Goal: Navigation & Orientation: Find specific page/section

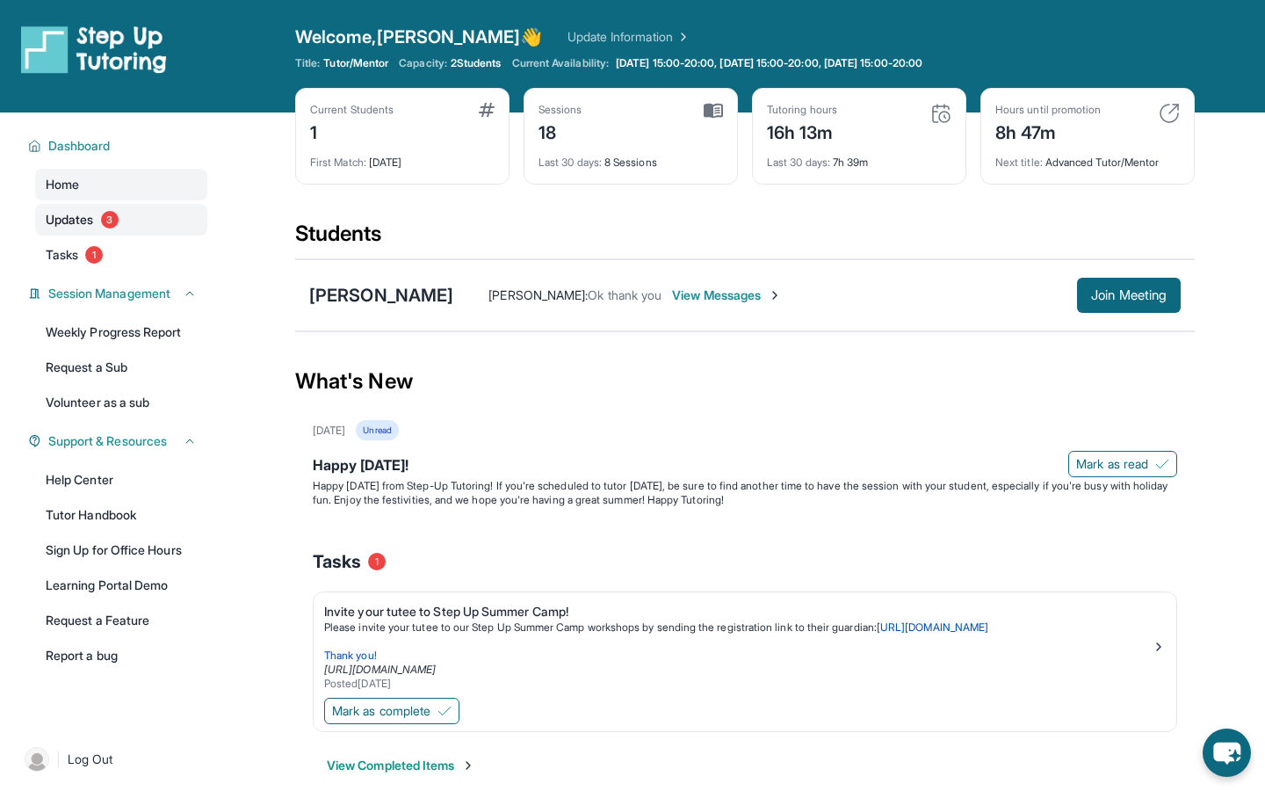
click at [99, 215] on link "Updates 3" at bounding box center [121, 220] width 172 height 32
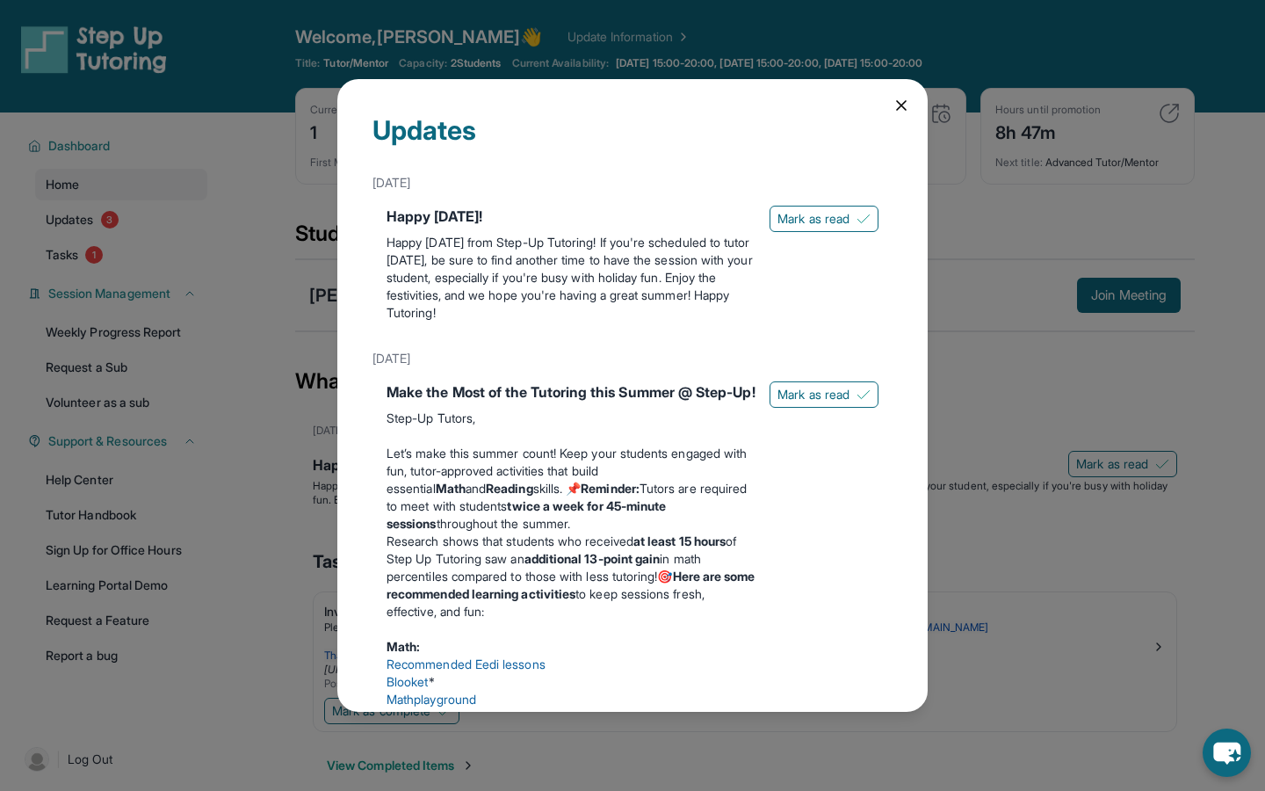
click at [904, 103] on icon at bounding box center [902, 106] width 18 height 18
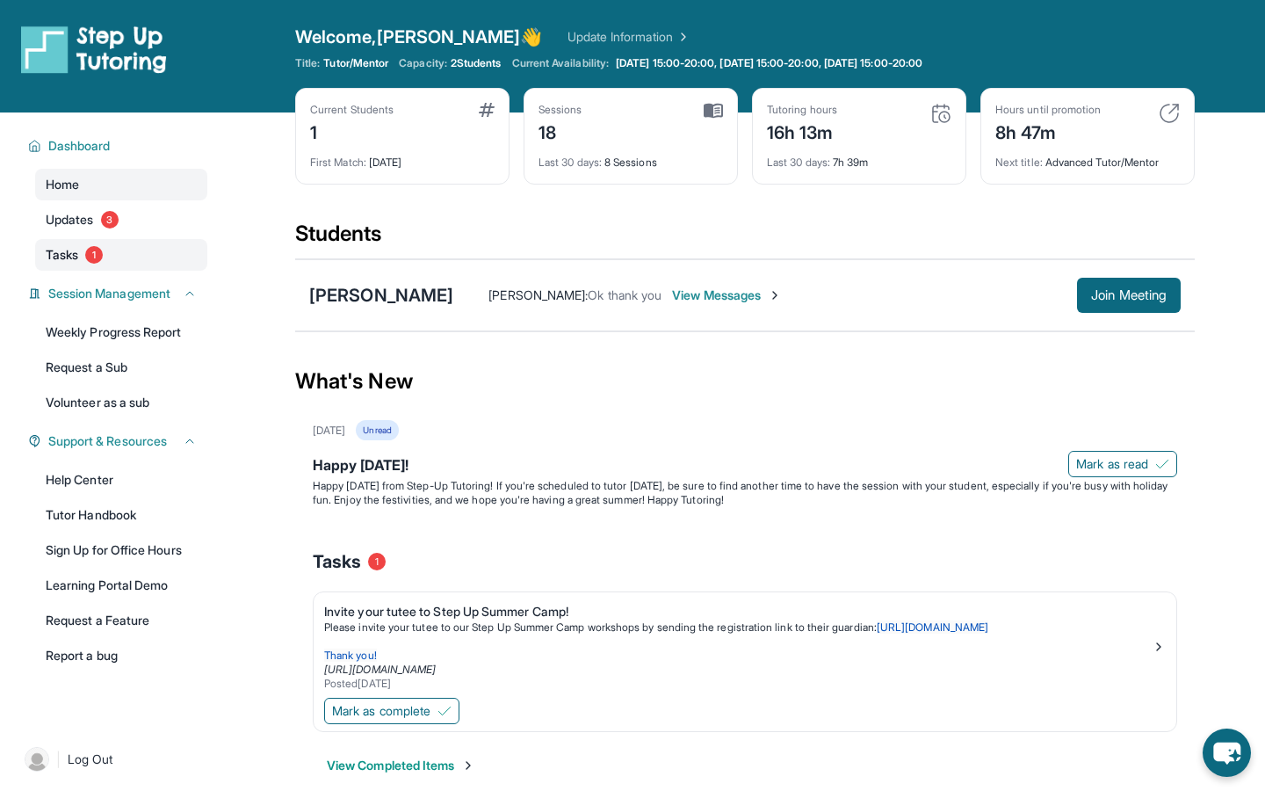
click at [80, 257] on link "Tasks 1" at bounding box center [121, 255] width 172 height 32
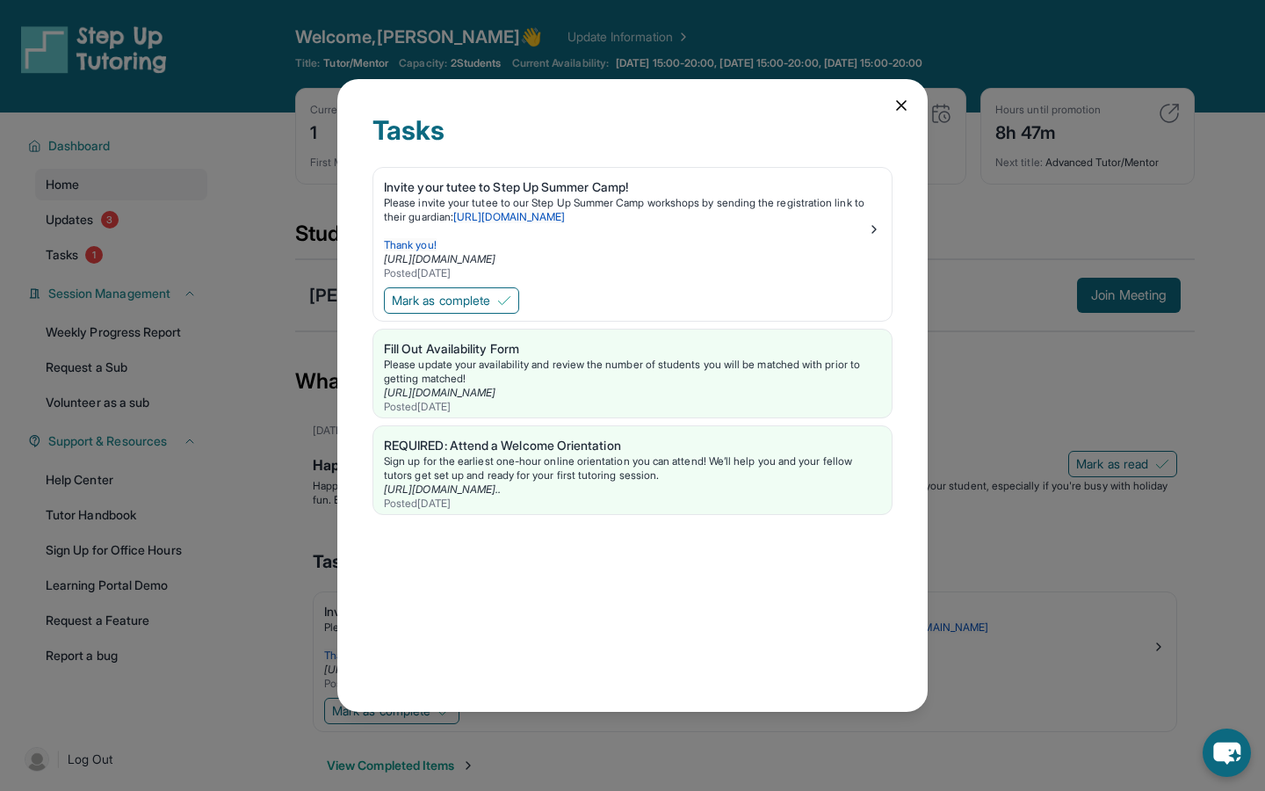
click at [900, 106] on icon at bounding box center [901, 105] width 9 height 9
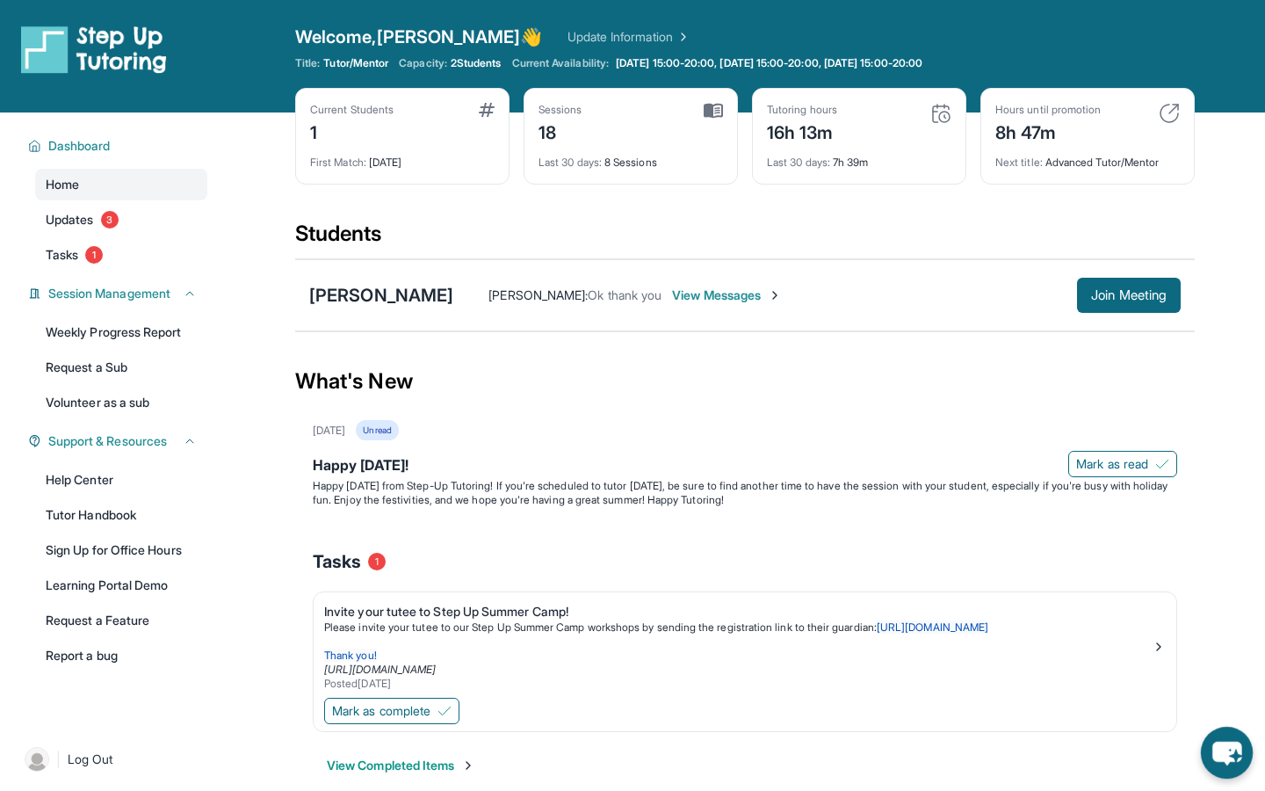
click at [1226, 762] on icon "chat-button" at bounding box center [1227, 754] width 29 height 24
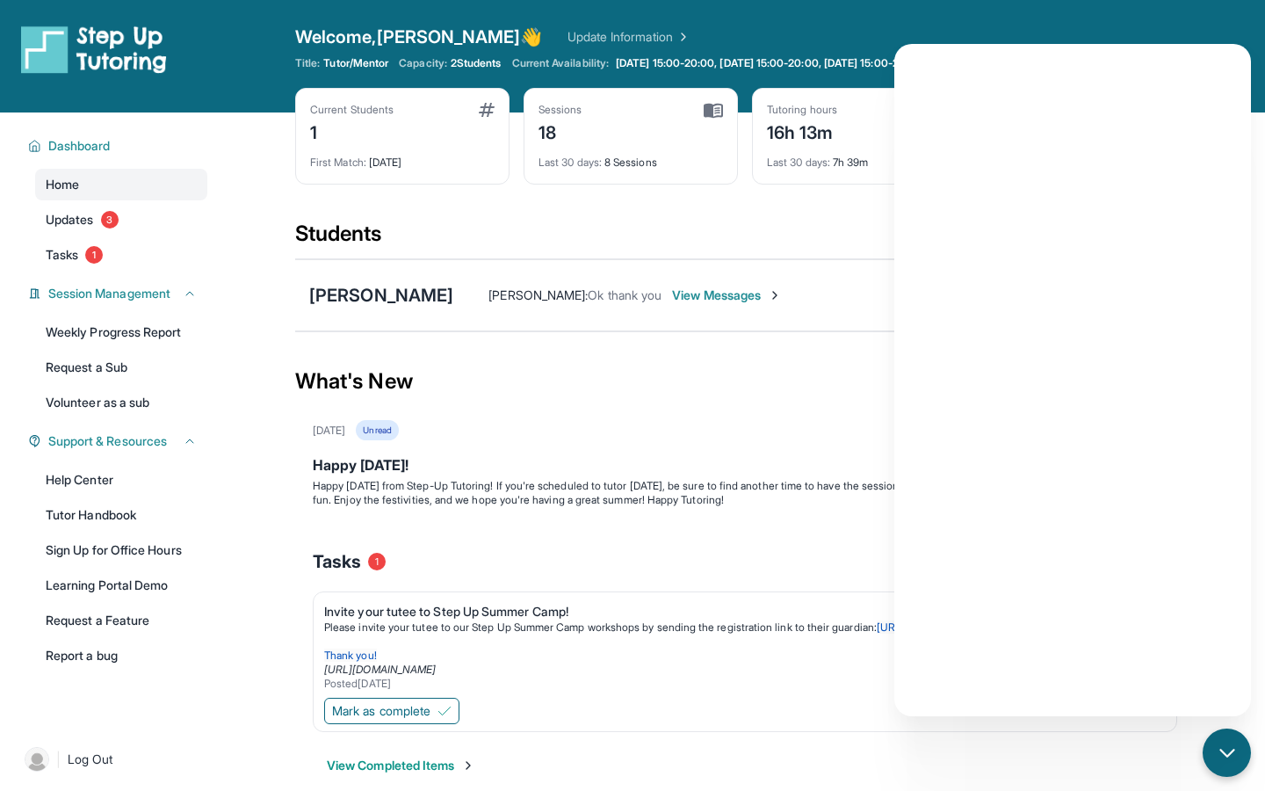
click at [1110, 25] on div "Welcome, [PERSON_NAME] 👋 Update Information" at bounding box center [745, 37] width 900 height 25
click at [1231, 762] on icon "chat-button" at bounding box center [1227, 753] width 23 height 23
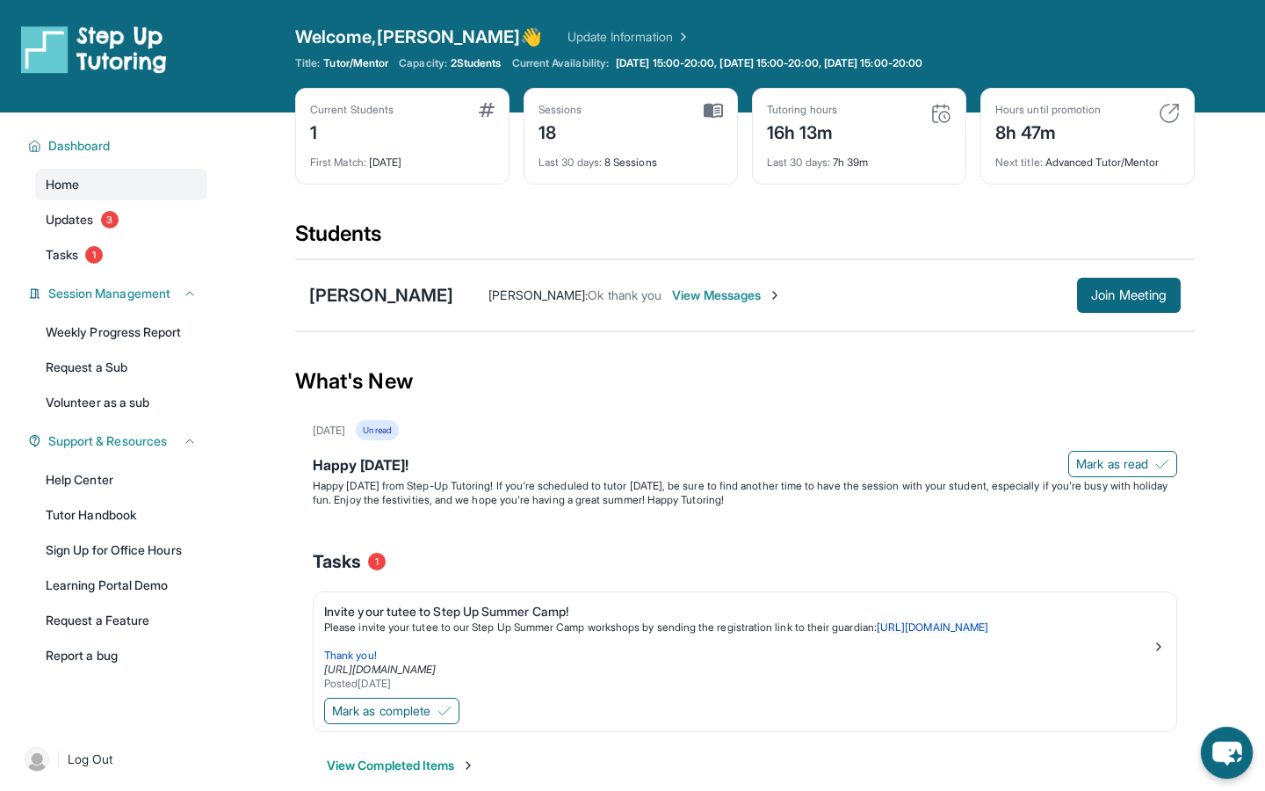
click at [1223, 752] on icon "chat-button" at bounding box center [1227, 754] width 29 height 24
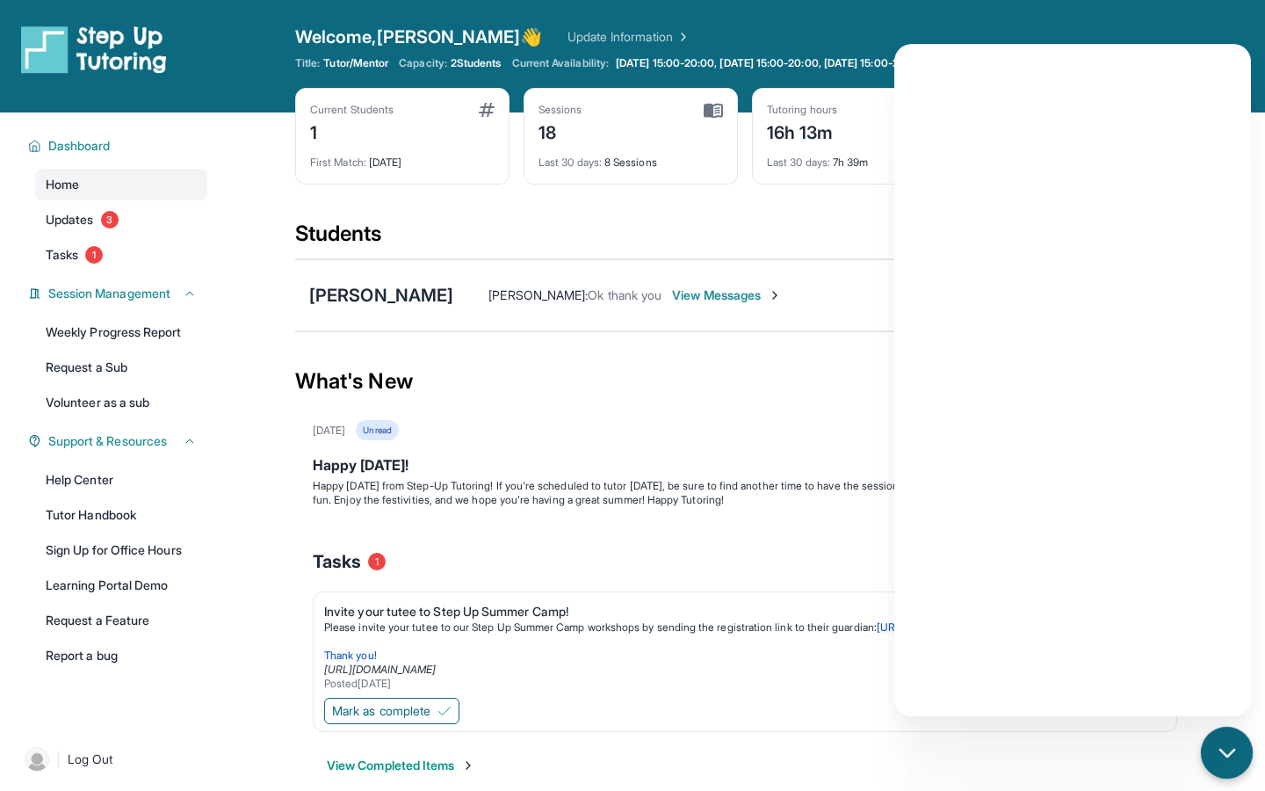
click at [1223, 752] on icon "chat-button" at bounding box center [1227, 752] width 14 height 7
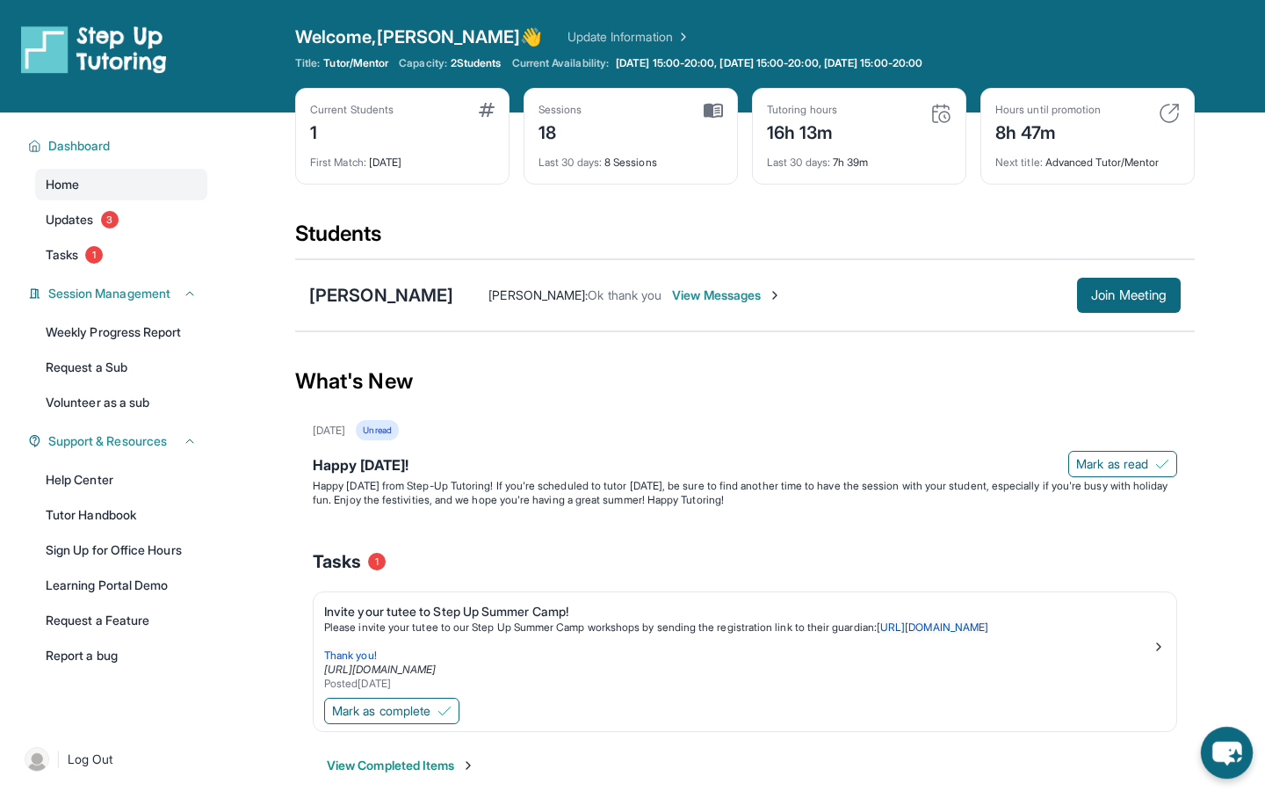
click at [1265, 786] on main "Current Students 1 First Match : [DATE] Sessions 18 Last 30 days : 8 Sessions T…" at bounding box center [745, 464] width 1040 height 704
click at [1234, 773] on icon "chat-button" at bounding box center [1227, 752] width 48 height 48
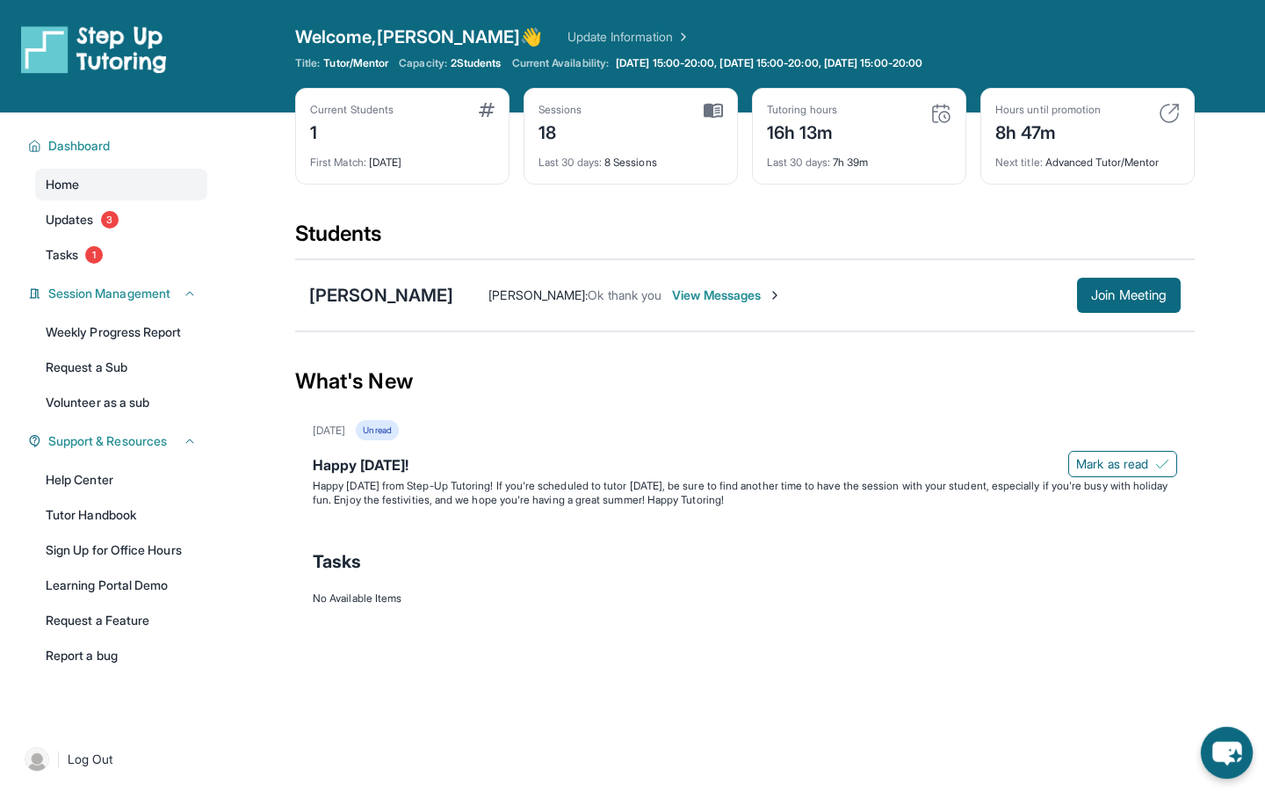
click at [1236, 751] on icon "chat-button" at bounding box center [1227, 753] width 52 height 52
